Goal: Register for event/course

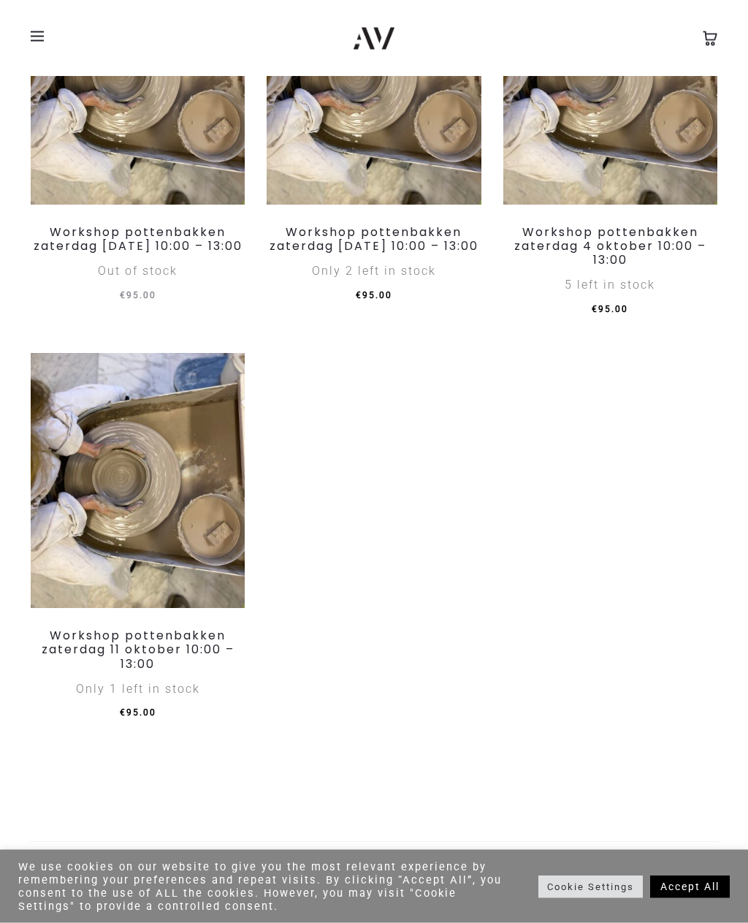
scroll to position [1255, 0]
click at [183, 471] on img at bounding box center [138, 481] width 214 height 256
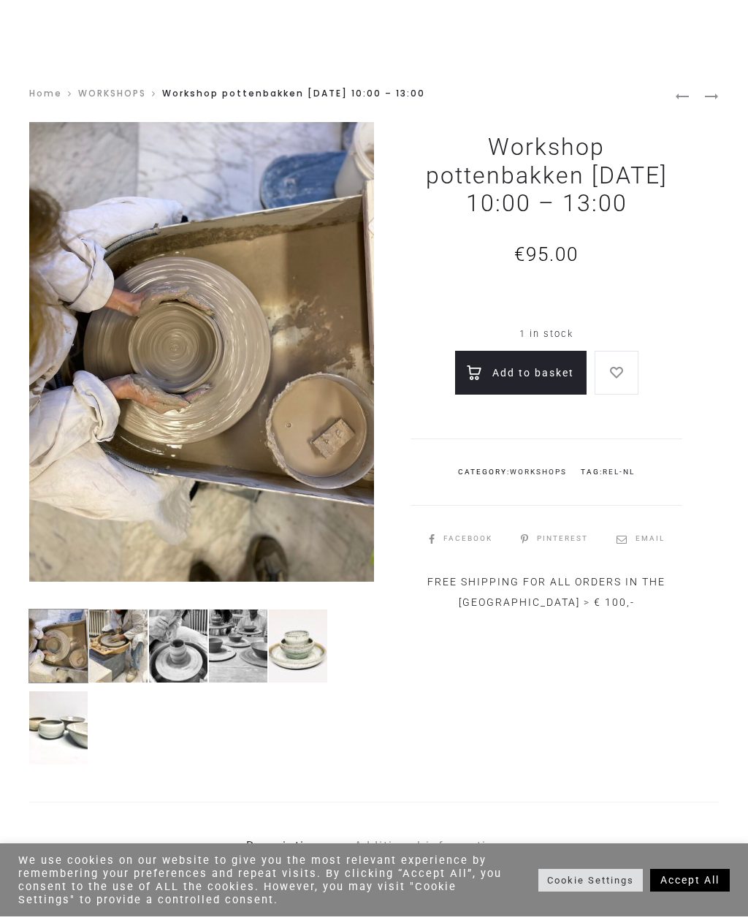
scroll to position [9, 0]
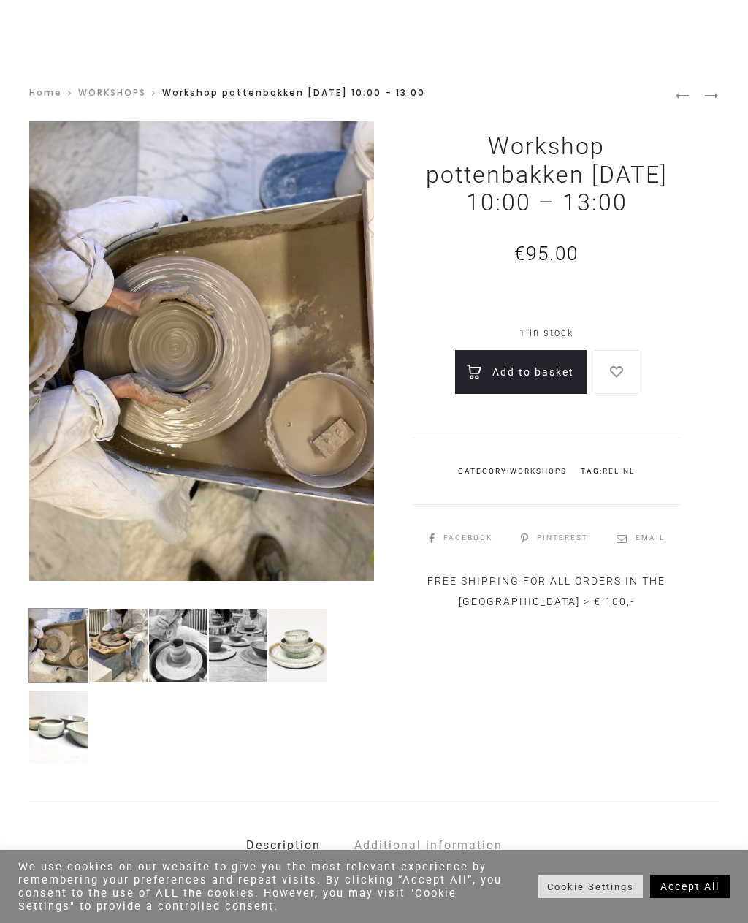
click at [119, 645] on img at bounding box center [118, 645] width 60 height 75
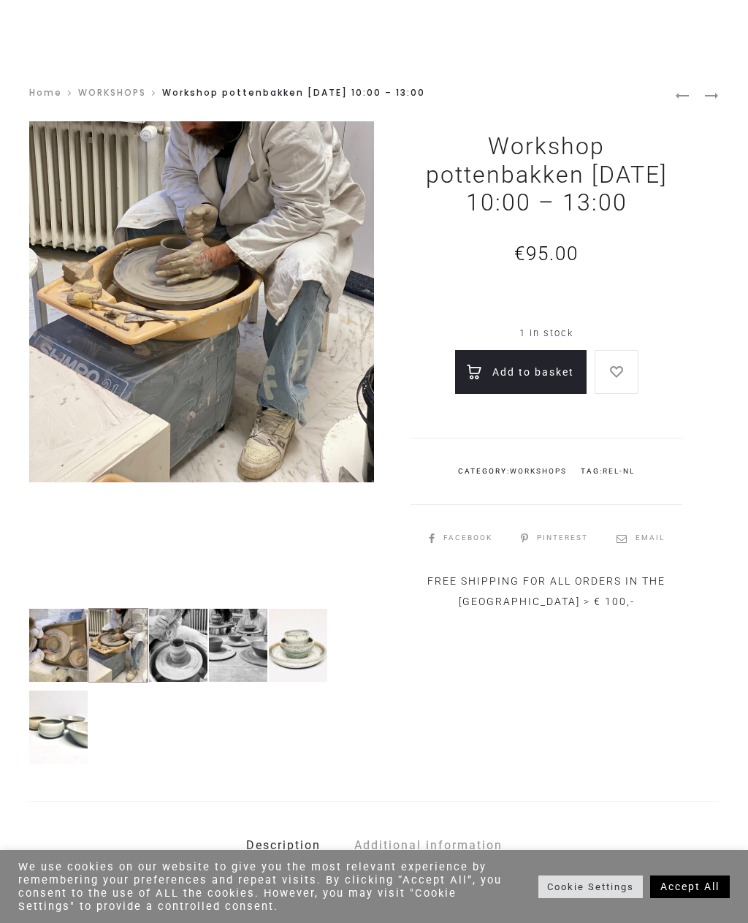
click at [191, 640] on img at bounding box center [178, 645] width 60 height 75
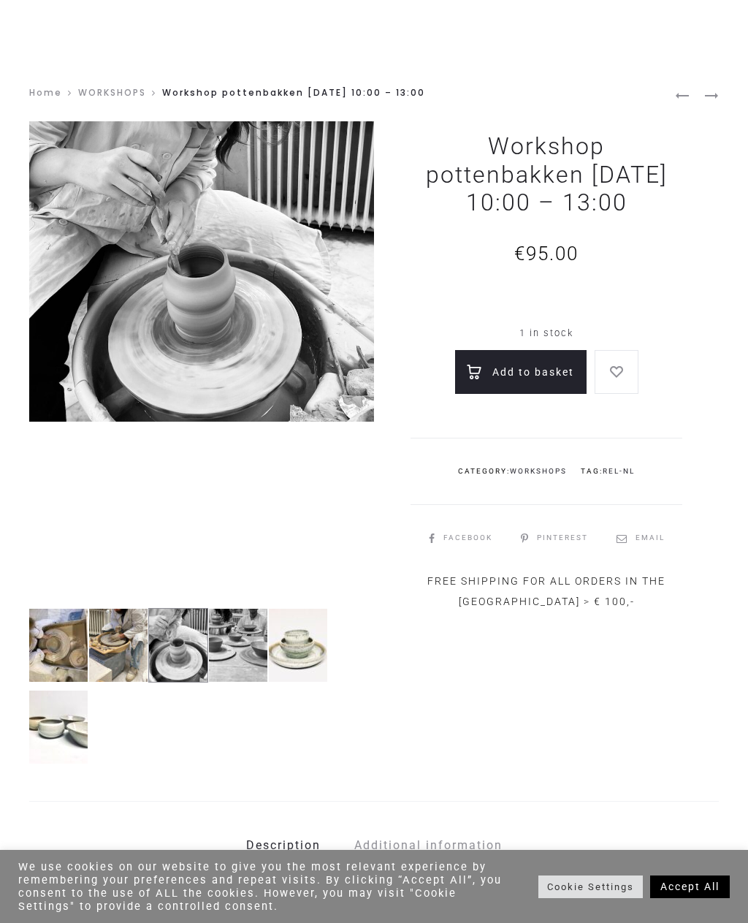
click at [251, 636] on img at bounding box center [238, 645] width 60 height 75
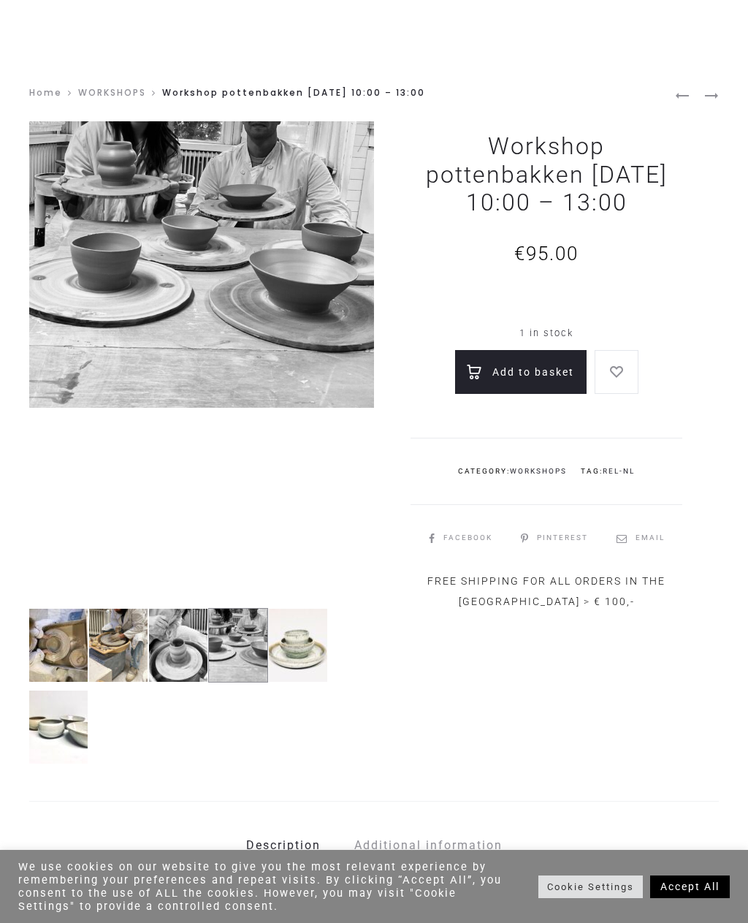
click at [308, 630] on img at bounding box center [298, 645] width 60 height 75
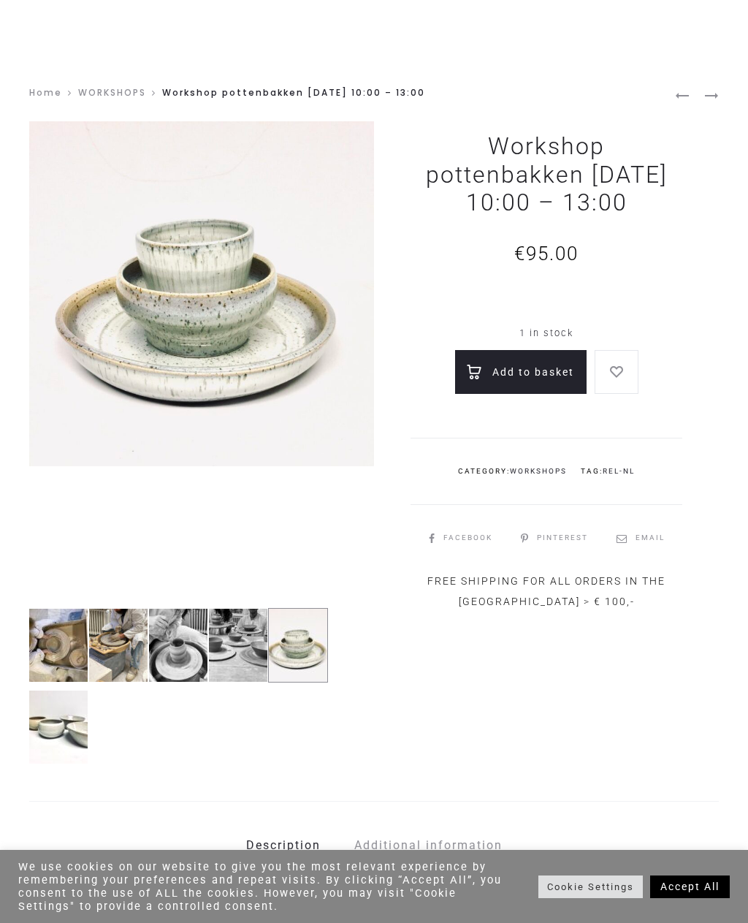
click at [61, 719] on img at bounding box center [58, 727] width 60 height 75
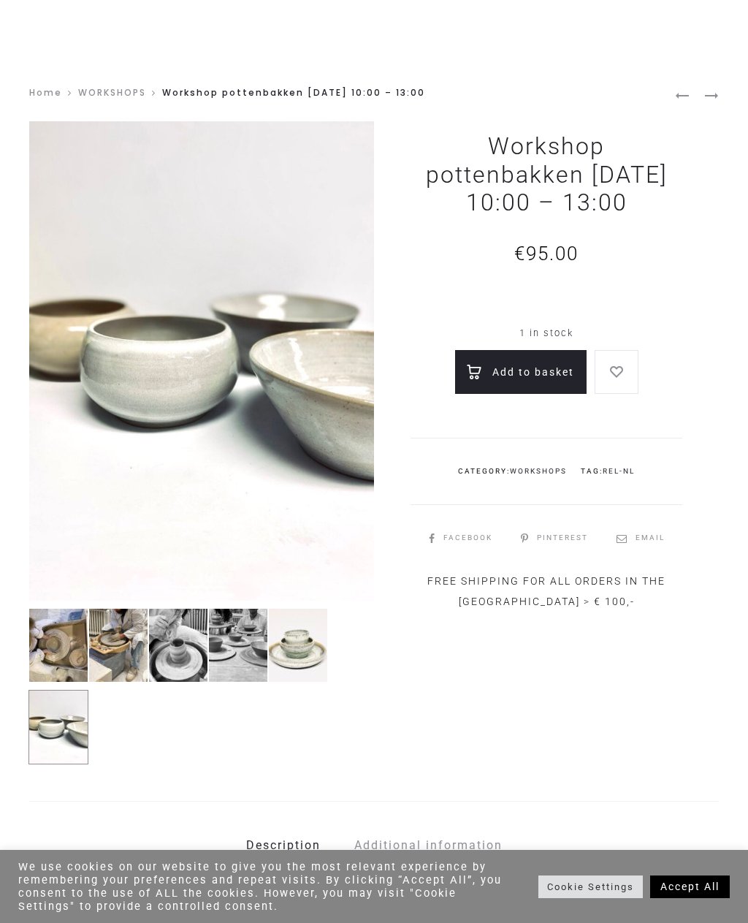
click at [67, 645] on img at bounding box center [58, 645] width 60 height 75
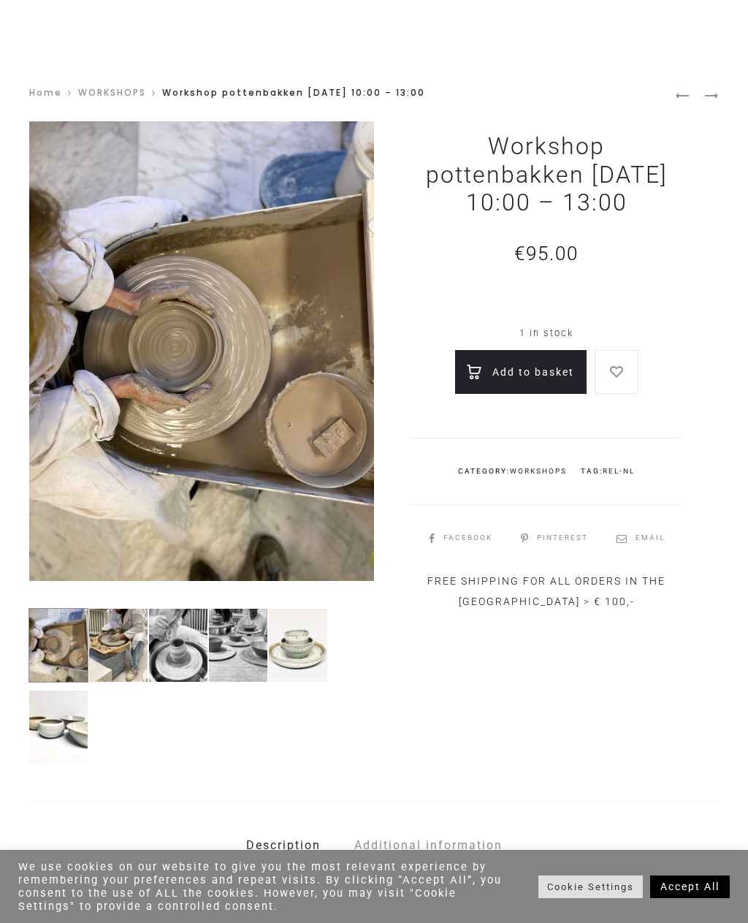
scroll to position [0, 0]
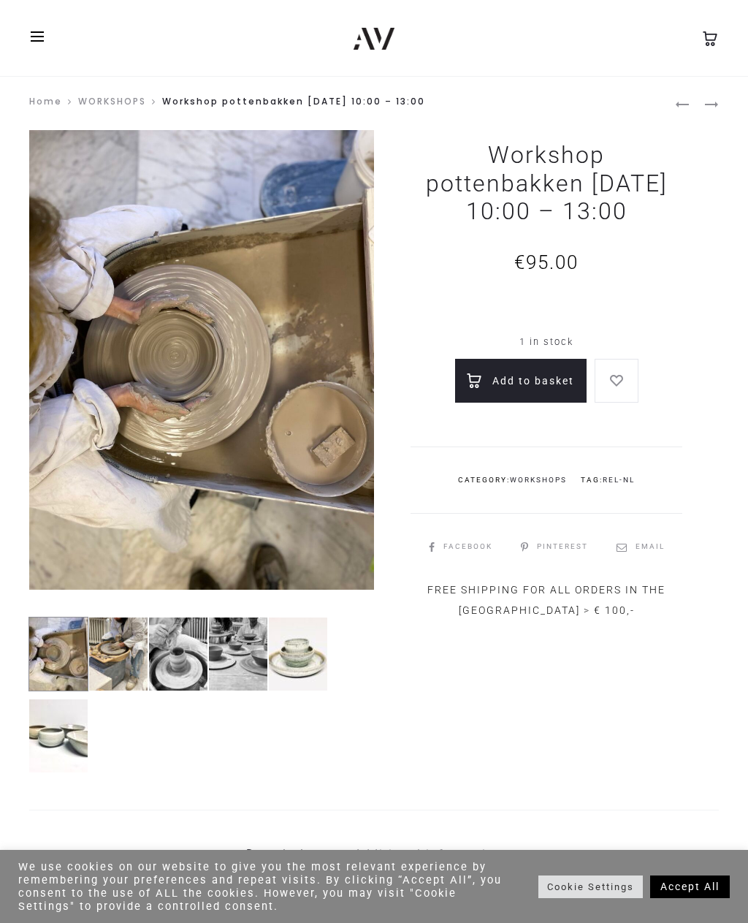
click at [120, 107] on link "WORKSHOPS" at bounding box center [112, 101] width 68 height 12
click at [127, 96] on link "WORKSHOPS" at bounding box center [112, 101] width 68 height 12
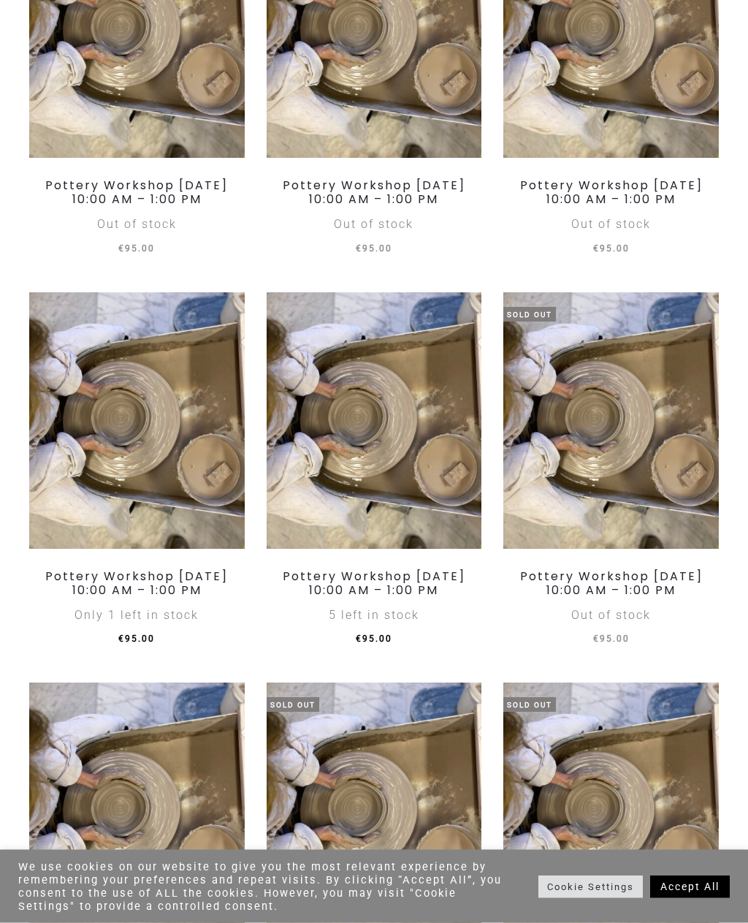
scroll to position [2574, 0]
click at [198, 490] on img at bounding box center [137, 420] width 216 height 256
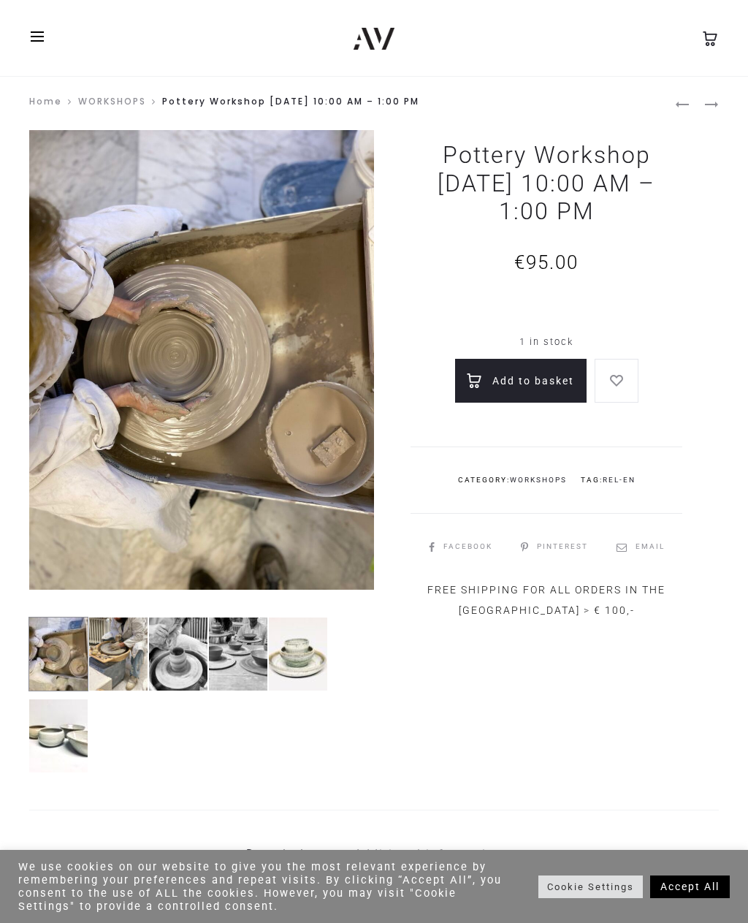
click at [37, 31] on span at bounding box center [42, 37] width 22 height 22
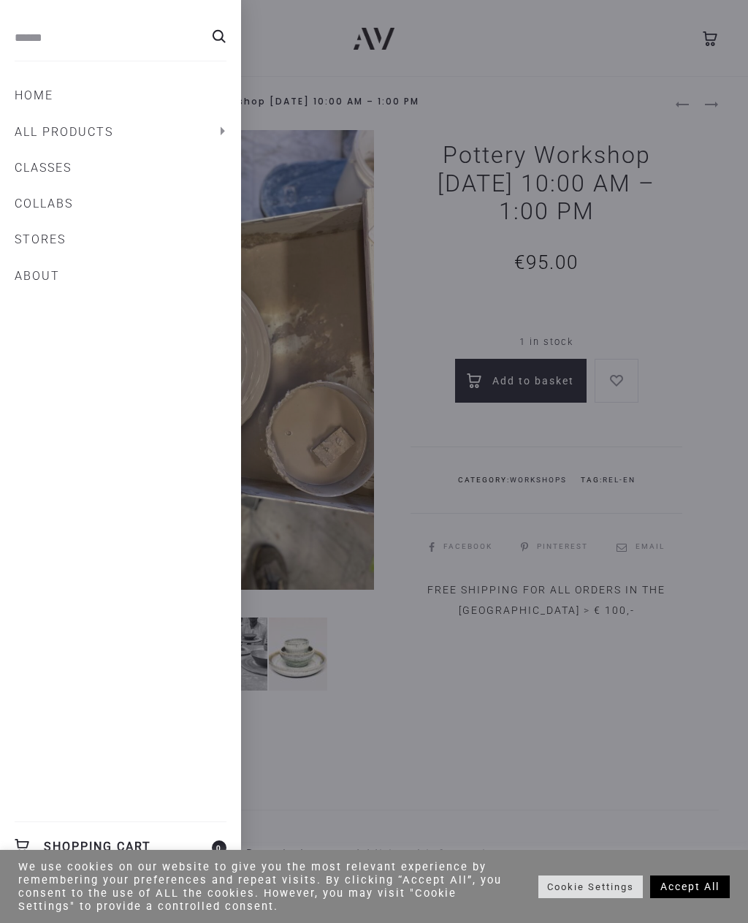
click at [95, 129] on link "All products" at bounding box center [121, 132] width 212 height 25
click at [77, 330] on link "Origami" at bounding box center [135, 336] width 183 height 18
click at [74, 279] on link "Drops" at bounding box center [135, 279] width 183 height 18
click at [56, 498] on link "COLLABS" at bounding box center [121, 496] width 212 height 25
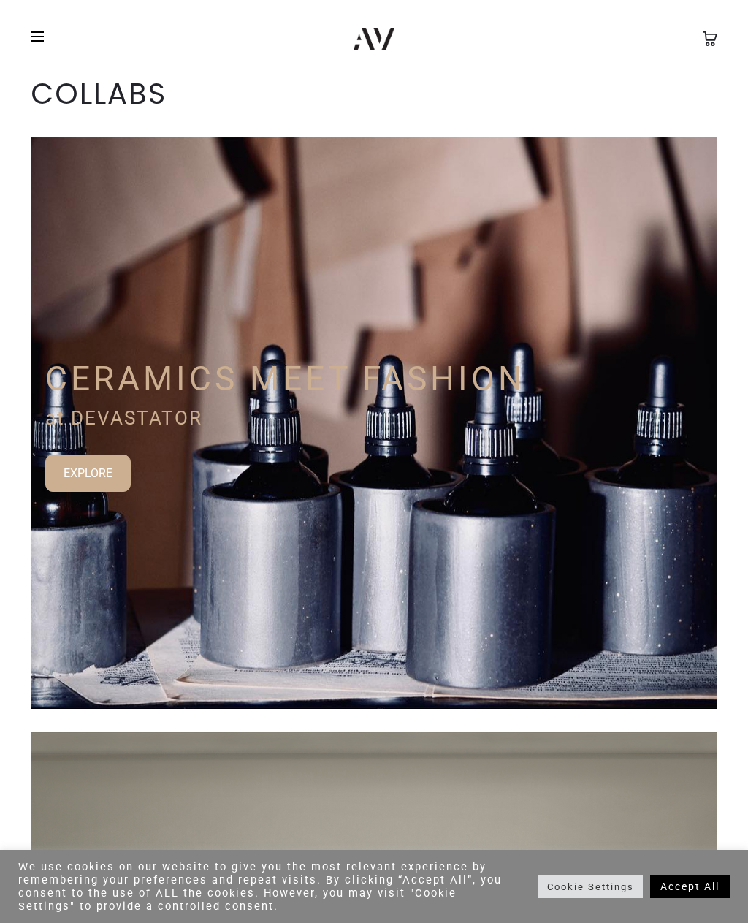
click at [44, 34] on span at bounding box center [42, 37] width 22 height 22
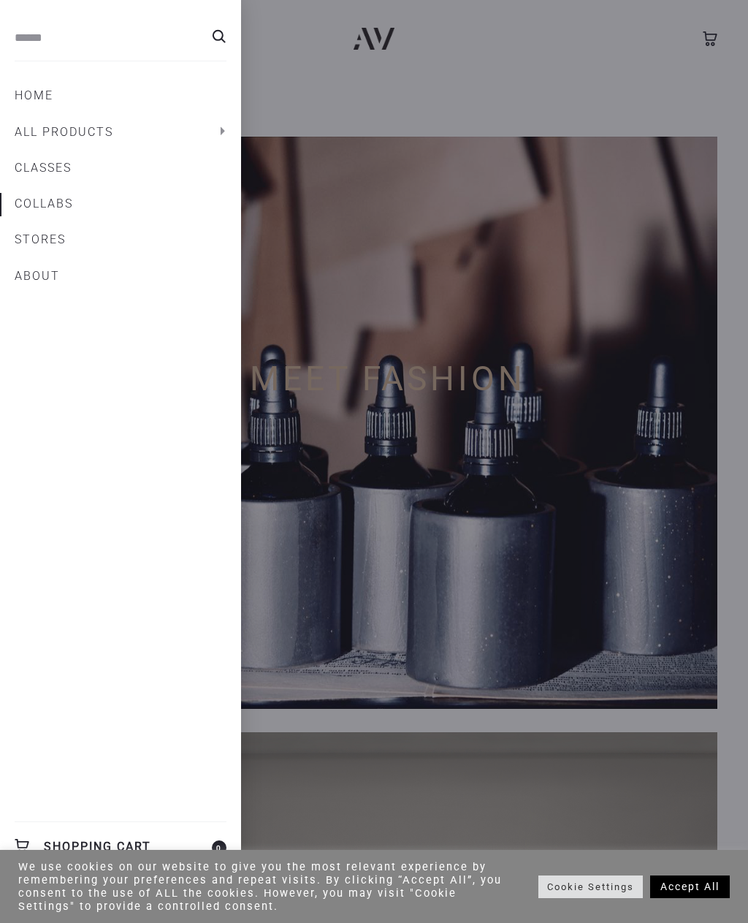
click at [45, 93] on link "Home" at bounding box center [121, 95] width 212 height 25
